Goal: Transaction & Acquisition: Purchase product/service

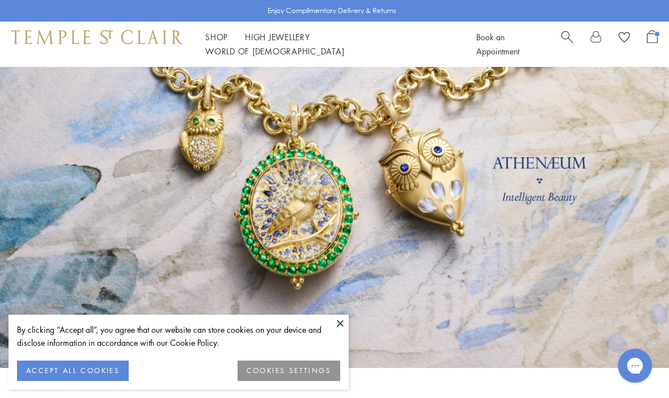
click at [218, 43] on link "Shop Shop" at bounding box center [216, 36] width 23 height 11
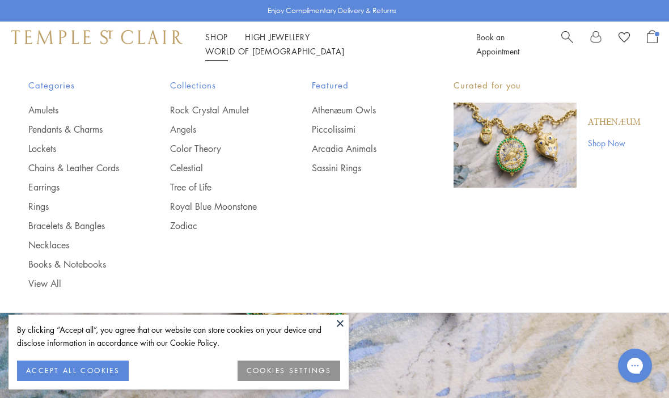
click at [95, 130] on link "Pendants & Charms" at bounding box center [76, 129] width 96 height 12
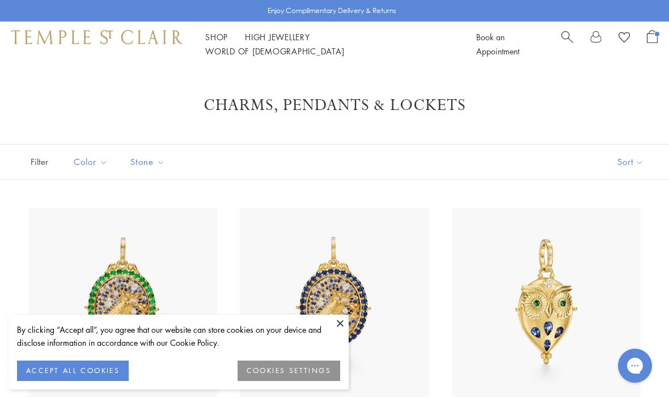
click at [634, 167] on button "Sort" at bounding box center [630, 162] width 77 height 35
click at [634, 166] on button "Sort" at bounding box center [630, 162] width 77 height 35
click at [625, 240] on button "Price, low to high" at bounding box center [611, 242] width 115 height 28
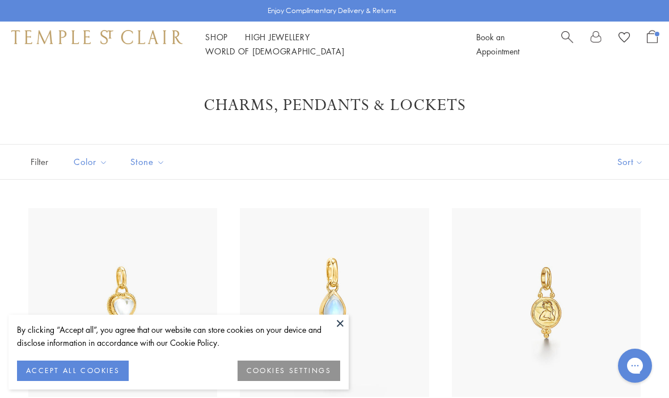
click at [344, 325] on button at bounding box center [340, 323] width 17 height 17
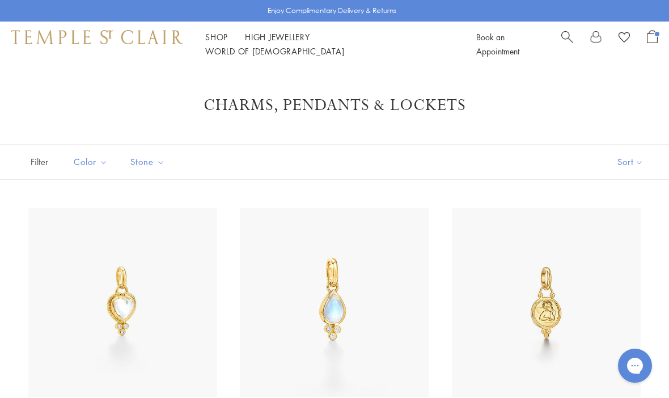
click at [169, 302] on img at bounding box center [122, 302] width 189 height 189
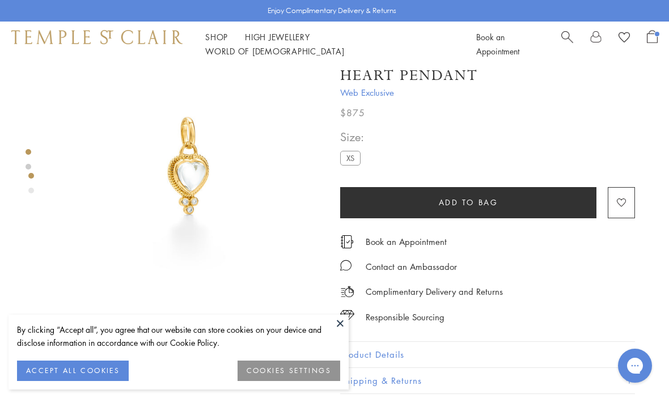
scroll to position [33, 0]
click at [103, 367] on button "ACCEPT ALL COOKIES" at bounding box center [73, 371] width 112 height 20
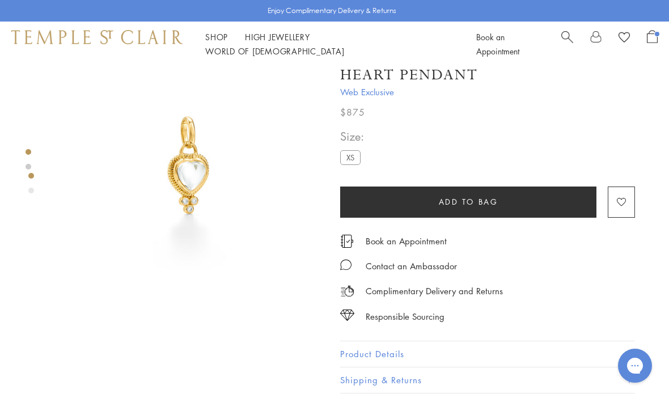
scroll to position [32, 2]
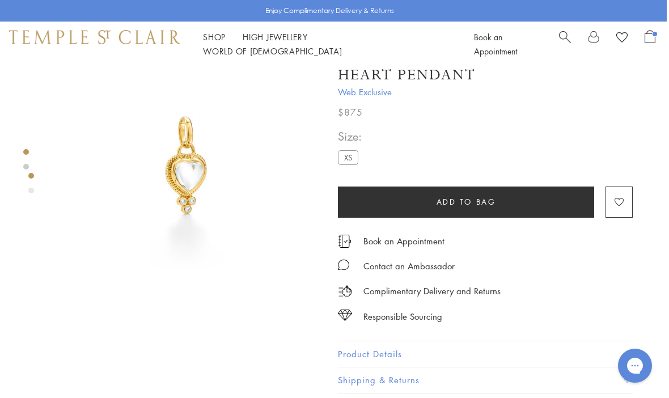
click at [33, 177] on div "Product gallery navigation" at bounding box center [31, 176] width 6 height 6
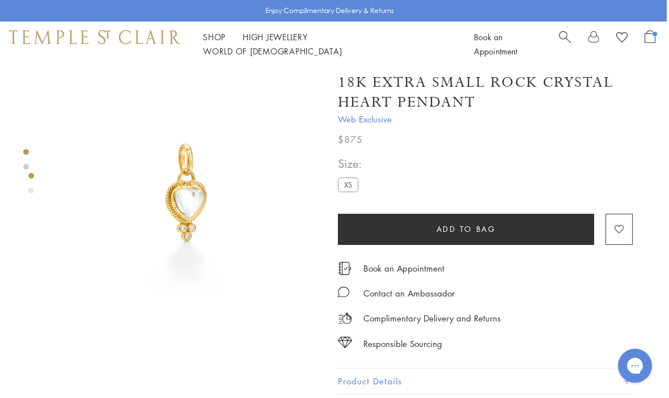
scroll to position [5, 2]
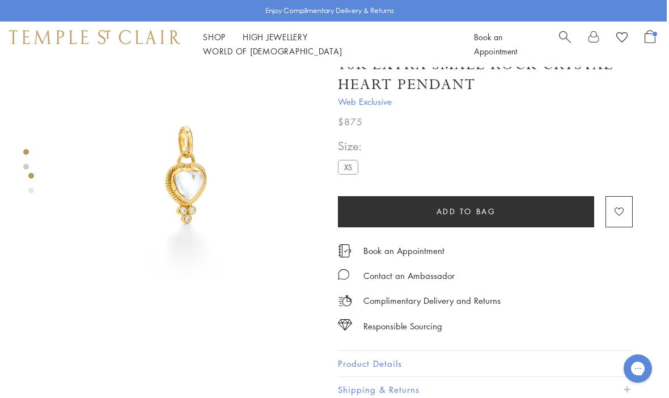
click at [524, 215] on button "Add to bag" at bounding box center [466, 211] width 256 height 31
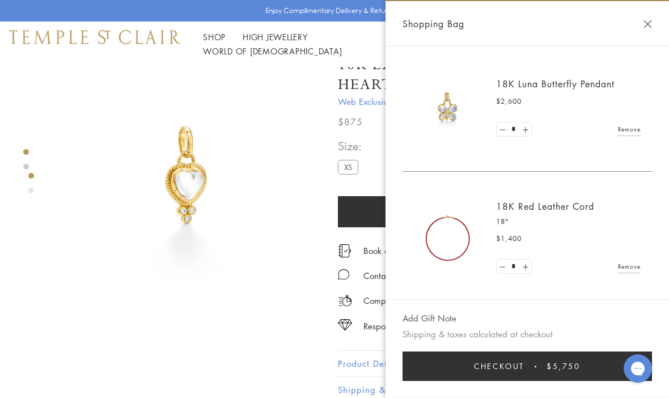
click at [626, 134] on link "Remove" at bounding box center [629, 129] width 23 height 12
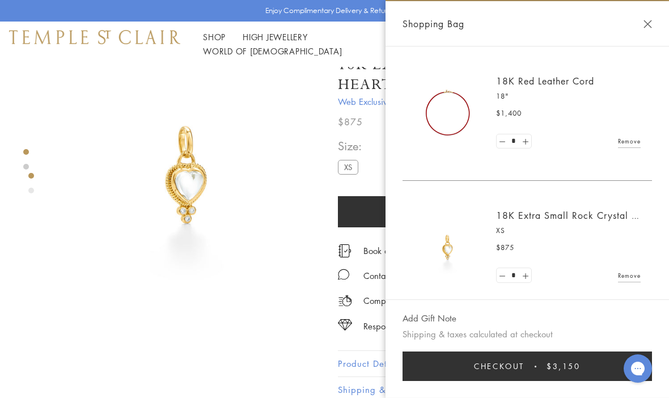
click at [635, 142] on link "Remove" at bounding box center [629, 141] width 23 height 12
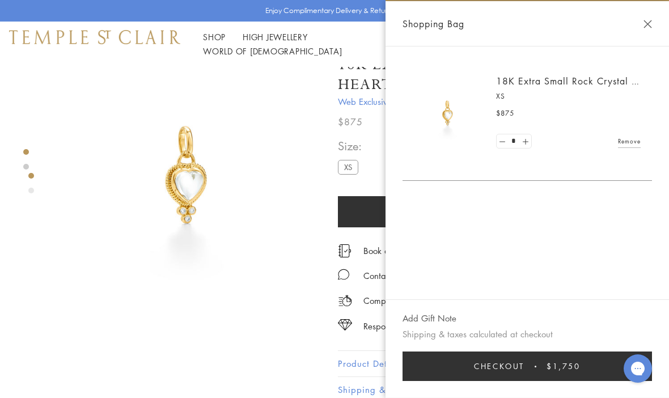
click at [501, 140] on link at bounding box center [502, 141] width 11 height 14
click at [651, 21] on button "Close Shopping Bag" at bounding box center [647, 24] width 9 height 9
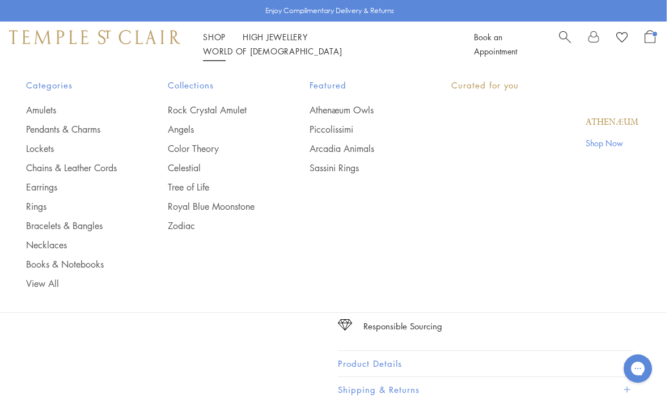
click at [222, 43] on link "Shop Shop" at bounding box center [214, 36] width 23 height 11
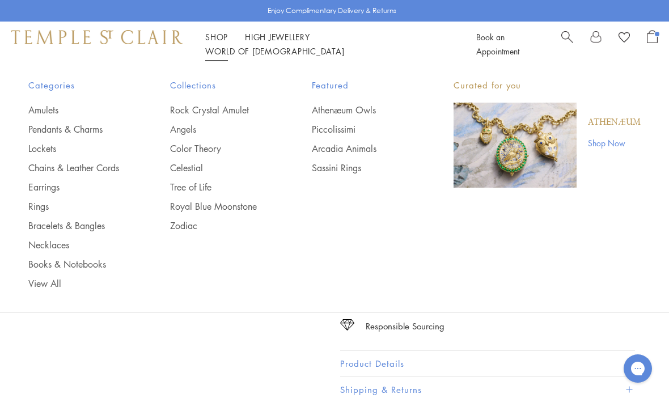
click at [113, 170] on link "Chains & Leather Cords" at bounding box center [76, 168] width 96 height 12
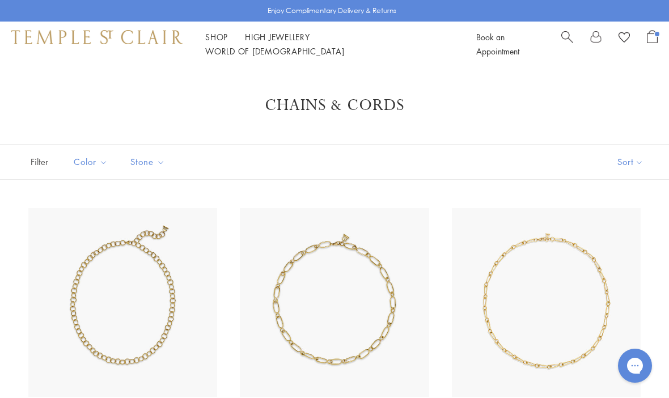
click at [629, 166] on button "Sort" at bounding box center [630, 162] width 77 height 35
click at [644, 164] on button "Sort" at bounding box center [630, 162] width 77 height 35
click at [638, 242] on button "Price, low to high" at bounding box center [611, 242] width 115 height 28
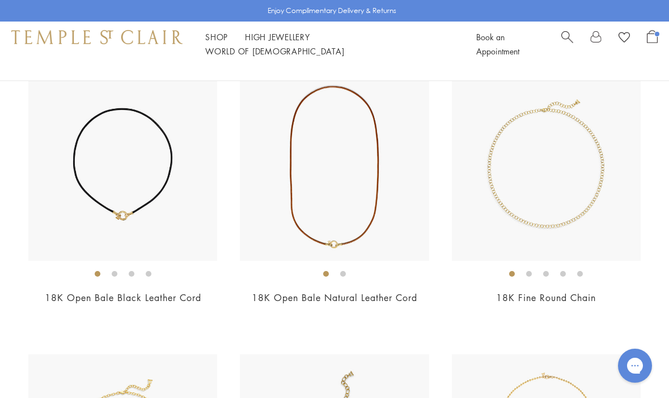
scroll to position [696, 0]
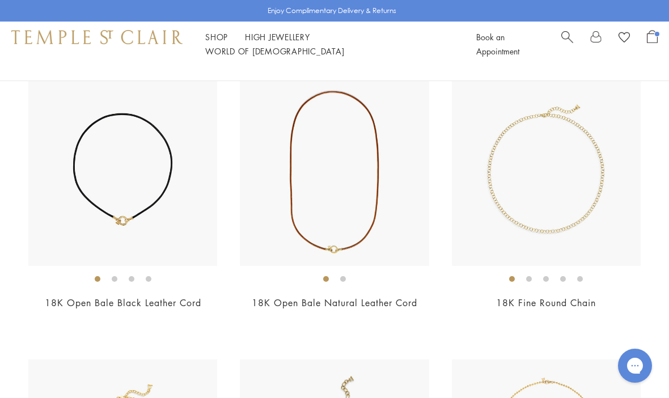
click at [373, 129] on img at bounding box center [334, 171] width 189 height 189
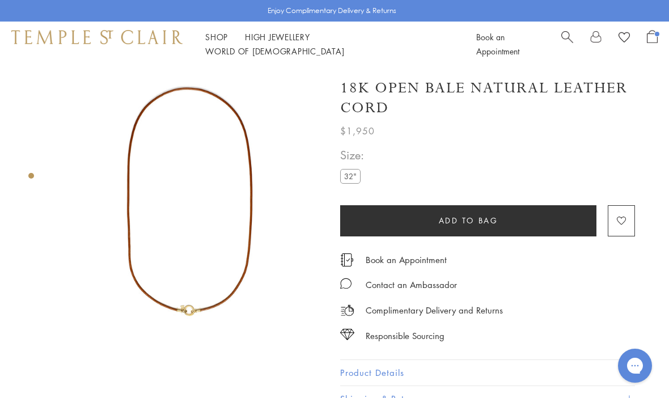
click at [507, 216] on button "Add to bag" at bounding box center [468, 220] width 256 height 31
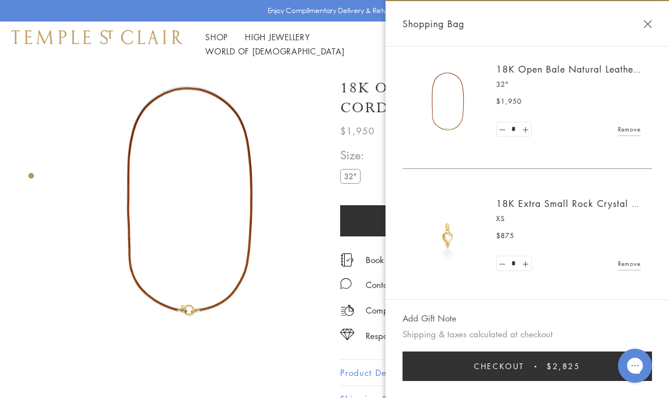
scroll to position [11, 0]
click at [524, 363] on span "Checkout" at bounding box center [499, 366] width 50 height 12
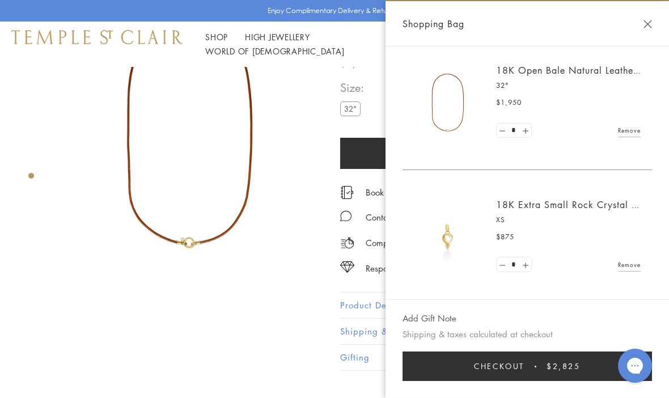
click at [650, 23] on button "Close Shopping Bag" at bounding box center [647, 24] width 9 height 9
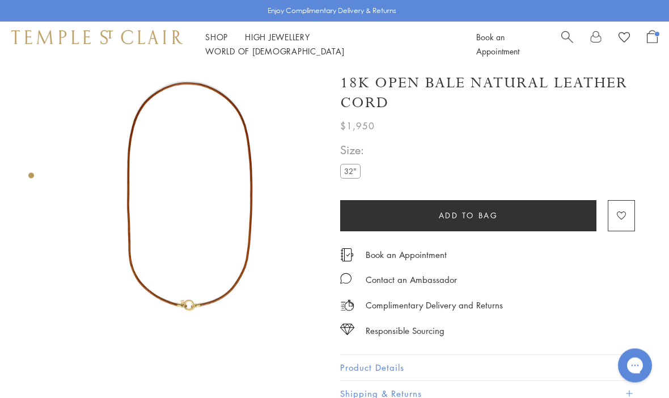
scroll to position [0, 0]
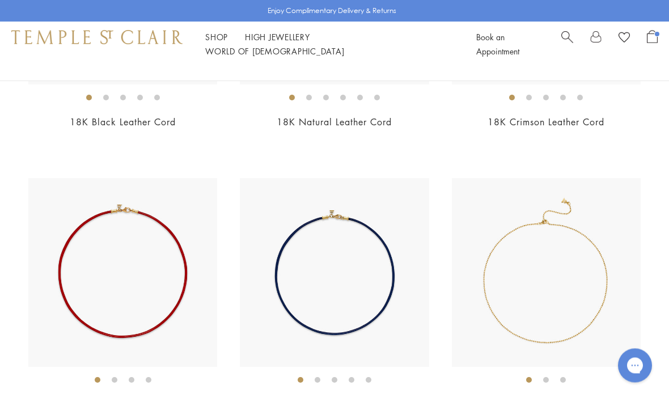
scroll to position [312, 0]
click at [542, 201] on img at bounding box center [546, 272] width 189 height 189
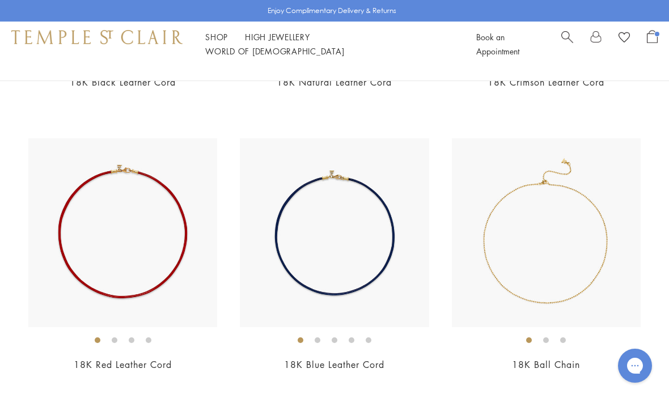
scroll to position [353, 0]
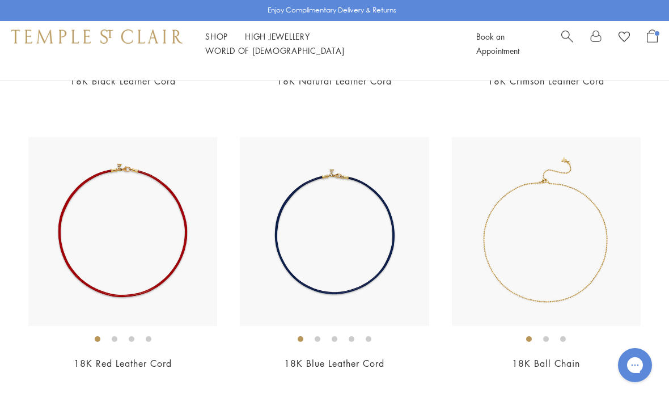
click at [391, 208] on img at bounding box center [334, 232] width 189 height 189
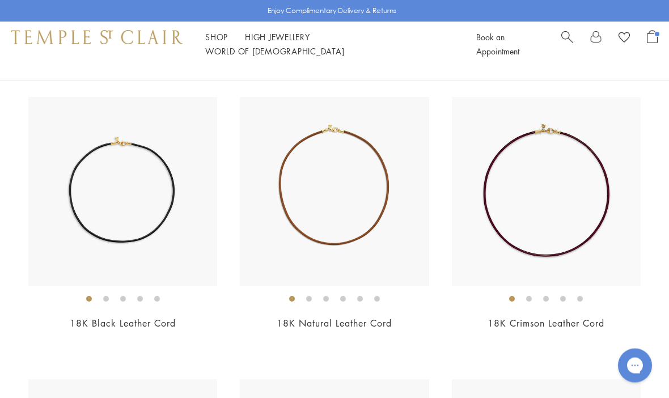
scroll to position [111, 0]
click at [379, 202] on img at bounding box center [334, 191] width 189 height 189
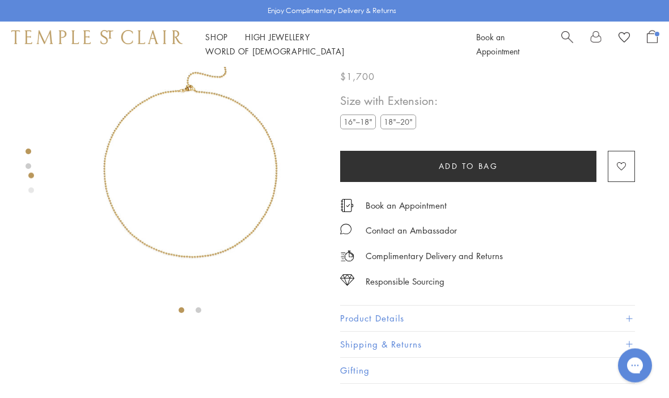
scroll to position [30, 0]
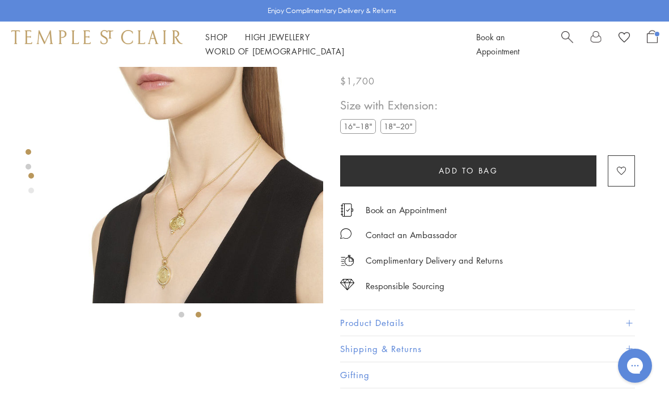
click at [213, 182] on img at bounding box center [190, 170] width 266 height 266
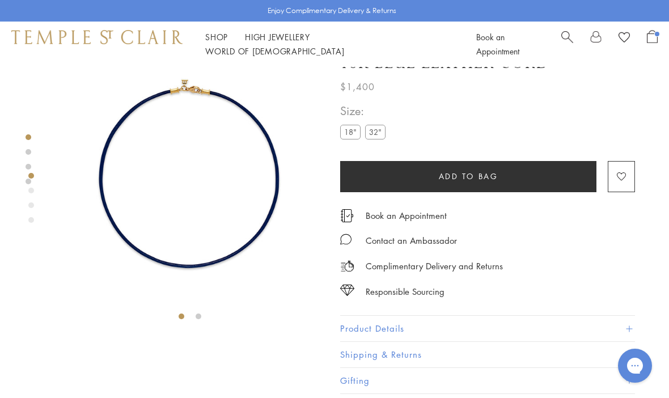
scroll to position [23, 0]
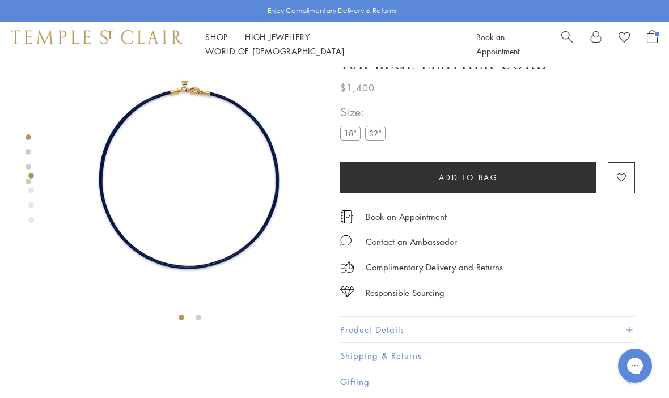
click at [382, 133] on label "32"" at bounding box center [375, 133] width 20 height 14
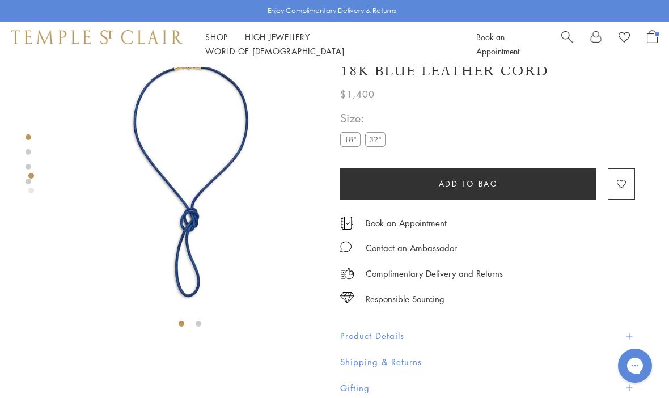
scroll to position [7, 0]
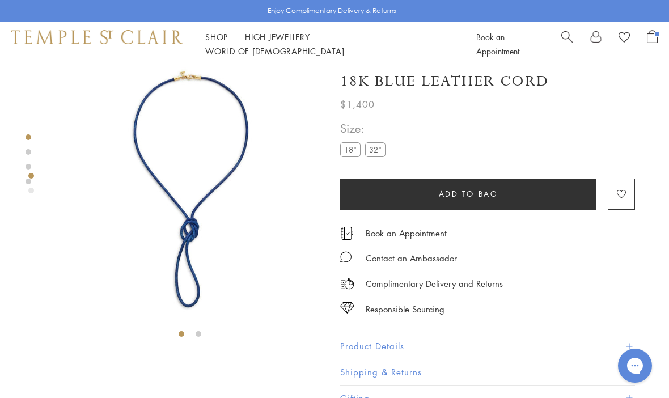
scroll to position [23, 0]
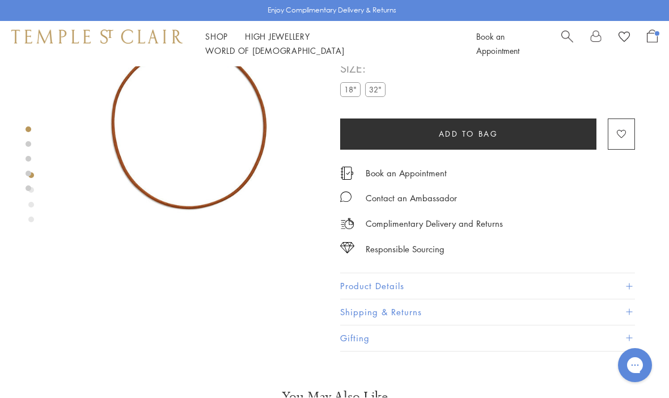
scroll to position [67, 0]
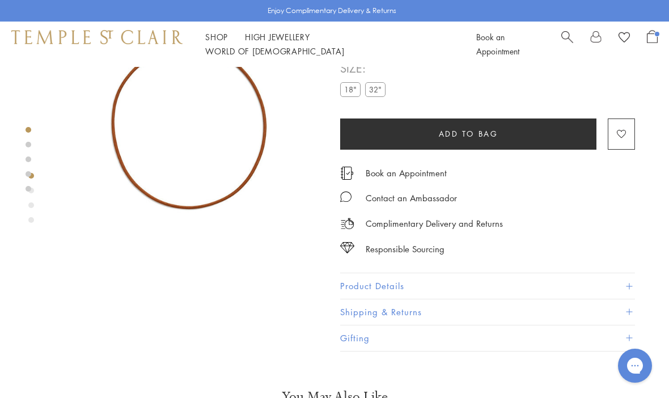
click at [374, 90] on label "32"" at bounding box center [375, 89] width 20 height 14
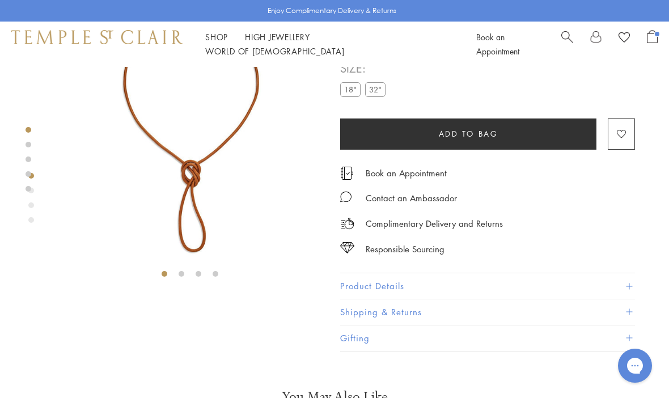
click at [491, 130] on span "Add to bag" at bounding box center [469, 134] width 60 height 12
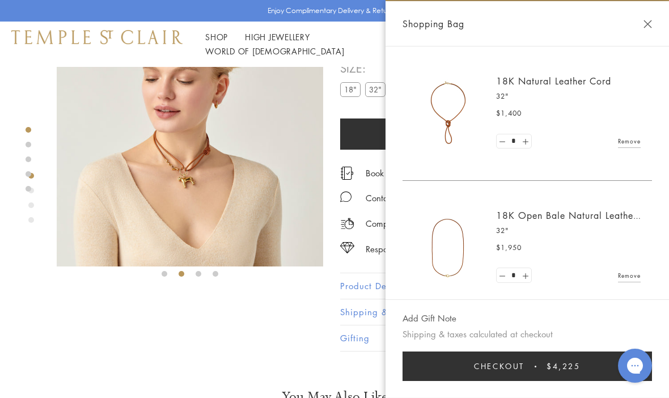
click at [210, 168] on img at bounding box center [190, 133] width 266 height 266
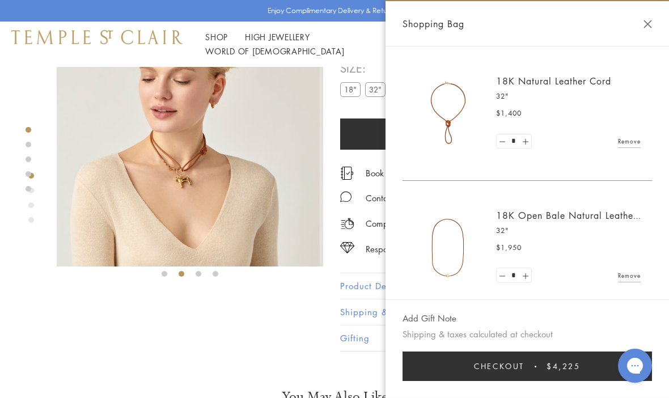
click at [204, 168] on img at bounding box center [186, 133] width 266 height 266
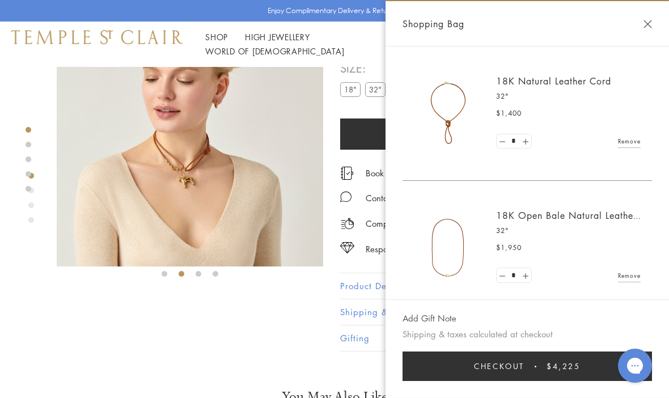
click at [191, 167] on img at bounding box center [190, 133] width 266 height 266
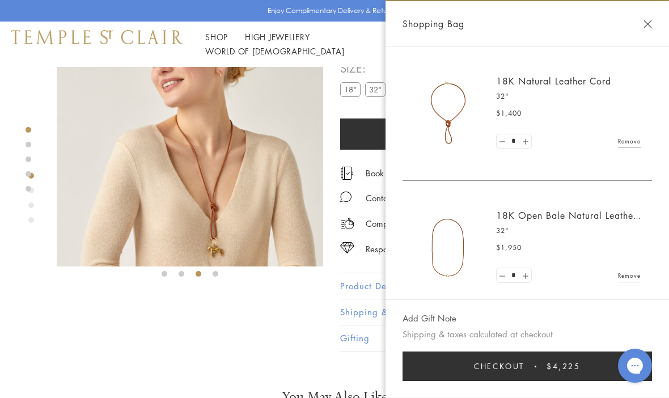
click at [218, 208] on img at bounding box center [190, 133] width 266 height 266
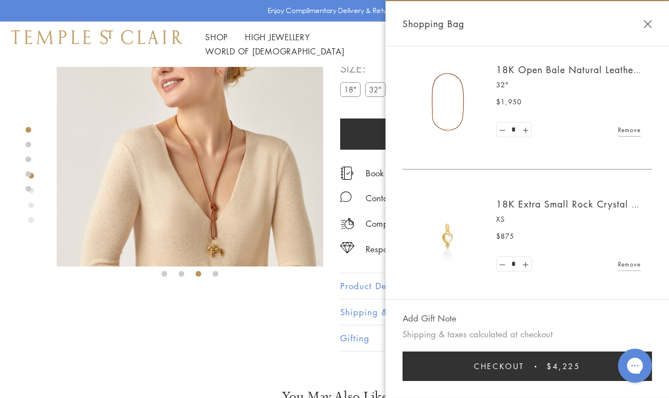
scroll to position [145, 0]
